Goal: Transaction & Acquisition: Purchase product/service

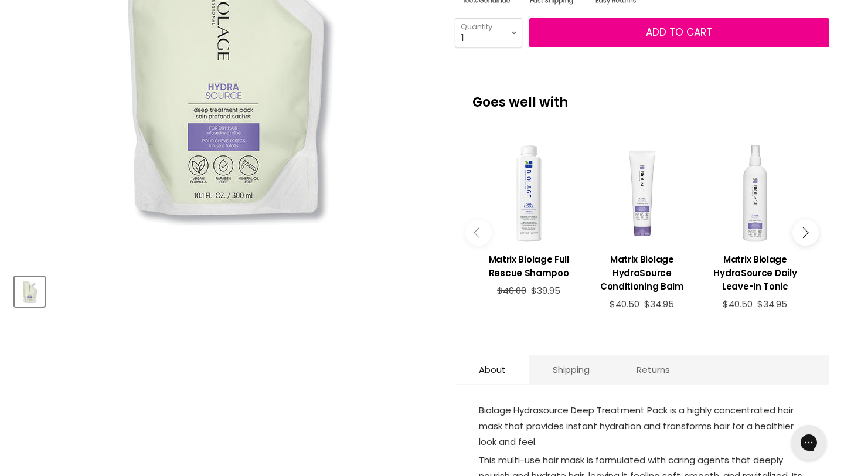
click at [806, 232] on icon "Main content" at bounding box center [803, 232] width 11 height 11
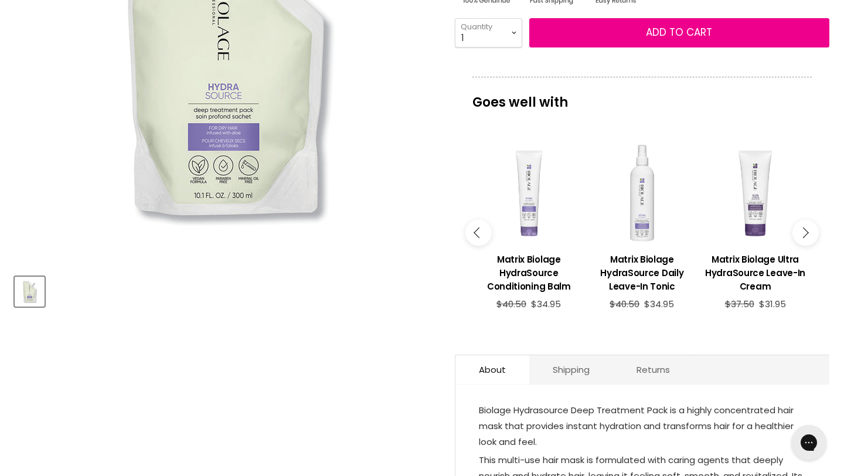
click at [806, 232] on icon "Main content" at bounding box center [803, 232] width 11 height 11
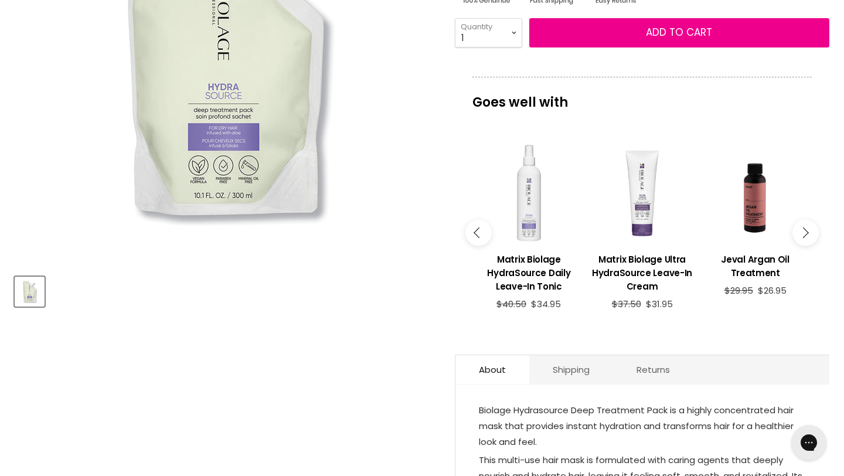
click at [806, 232] on icon "Main content" at bounding box center [803, 232] width 11 height 11
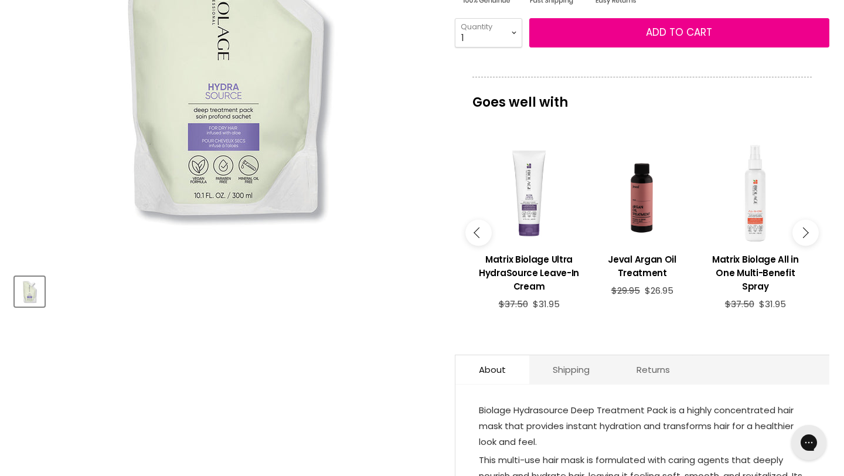
click at [806, 232] on icon "Main content" at bounding box center [803, 232] width 11 height 11
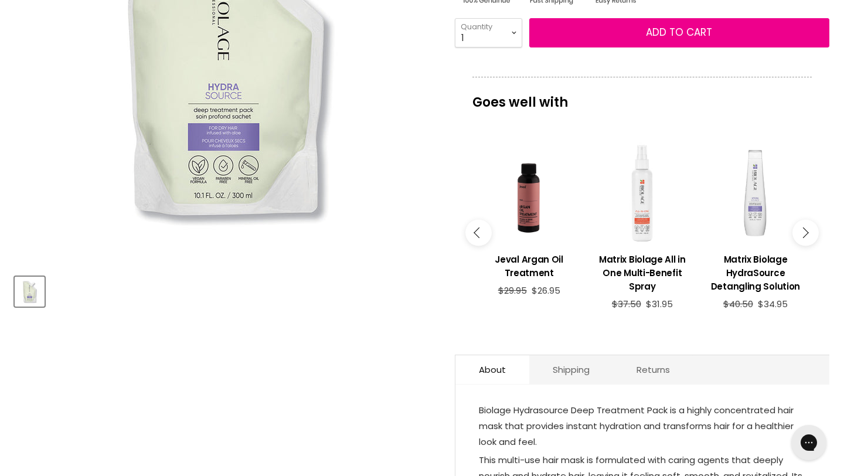
click at [806, 232] on icon "Main content" at bounding box center [803, 232] width 11 height 11
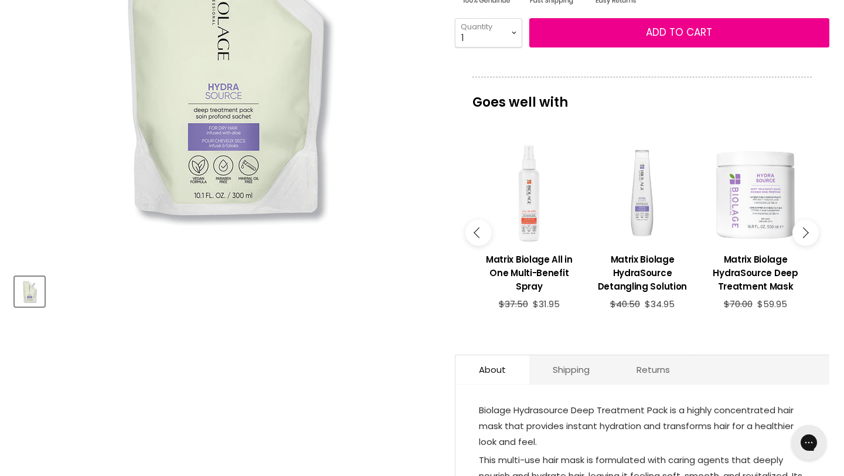
click at [806, 232] on icon "Main content" at bounding box center [803, 232] width 11 height 11
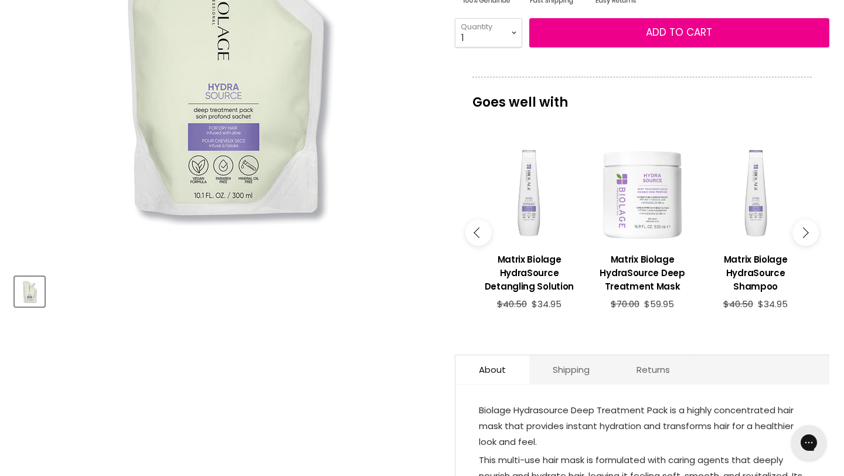
click at [806, 232] on icon "Main content" at bounding box center [803, 232] width 11 height 11
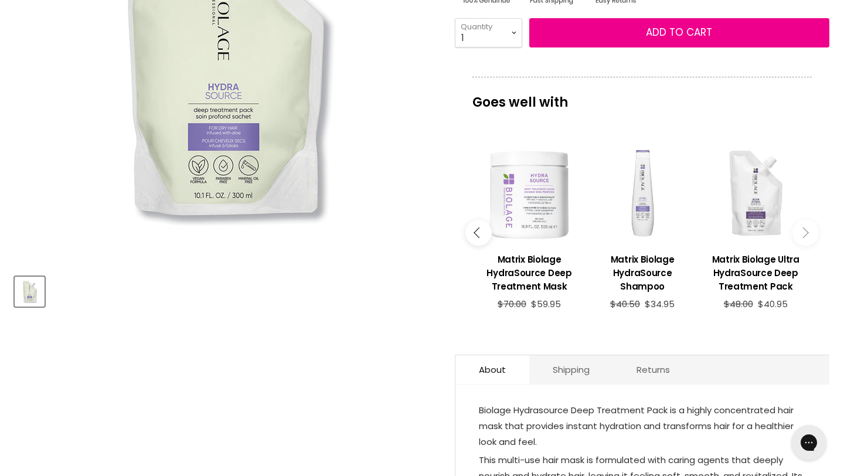
click at [806, 232] on icon "Main content" at bounding box center [803, 232] width 11 height 11
click at [753, 260] on h3 "Matrix Biolage Ultra HydraSource Deep Treatment Pack" at bounding box center [755, 273] width 101 height 40
